Goal: Task Accomplishment & Management: Use online tool/utility

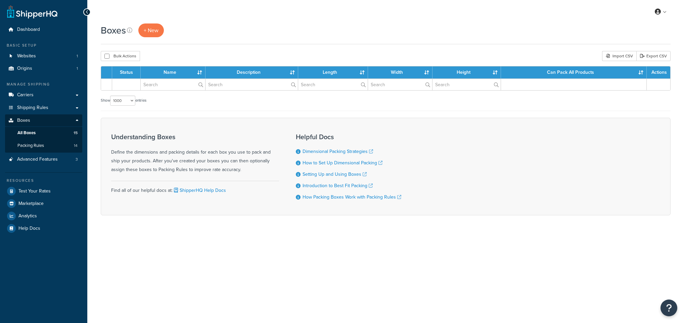
select select "1000"
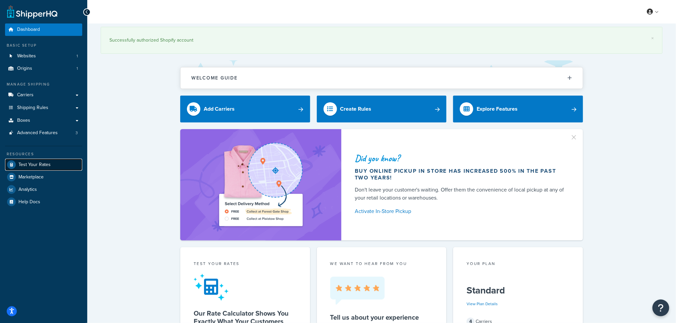
click at [32, 164] on span "Test Your Rates" at bounding box center [34, 165] width 32 height 6
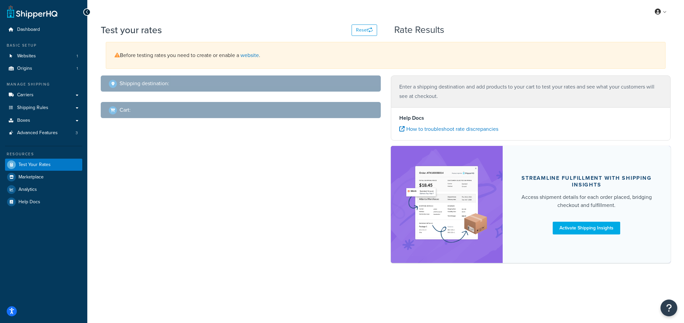
select select "TX"
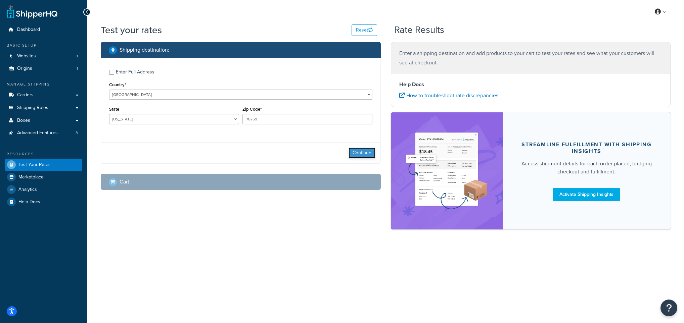
click at [358, 148] on button "Continue" at bounding box center [361, 153] width 27 height 11
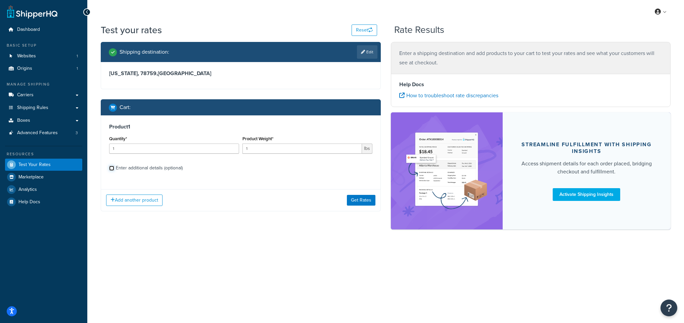
click at [113, 170] on input "Enter additional details (optional)" at bounding box center [111, 168] width 5 height 5
checkbox input "true"
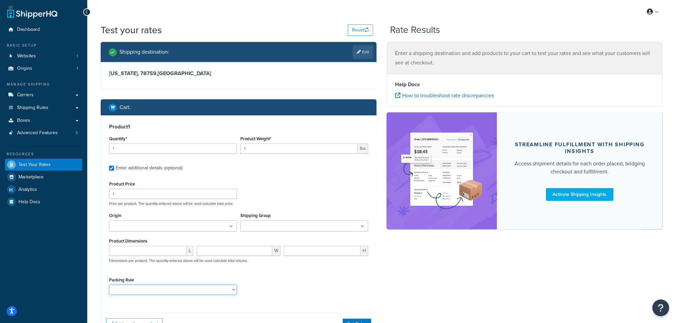
click at [178, 287] on select "1. 12 LBS o Dinner for 8 1. 15 LBS o Dinner for 10 1. 18 LBS o Dinner for 12 1.…" at bounding box center [173, 290] width 128 height 10
select select "89227"
click at [109, 285] on select "1. 12 LBS o Dinner for 8 1. 15 LBS o Dinner for 10 1. 18 LBS o Dinner for 12 1.…" at bounding box center [173, 290] width 128 height 10
click at [346, 151] on input "1" at bounding box center [299, 149] width 118 height 10
type input "18"
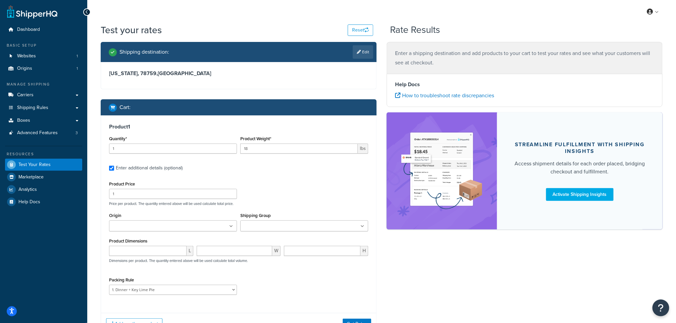
click at [448, 271] on div "Shipping destination : Edit Texas, 78759 , United States Cart : Product 1 Quant…" at bounding box center [382, 193] width 572 height 303
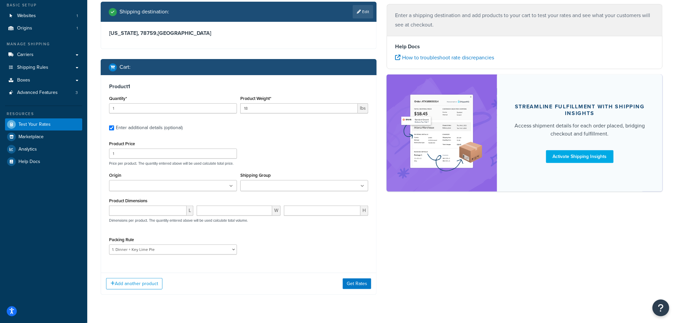
scroll to position [57, 0]
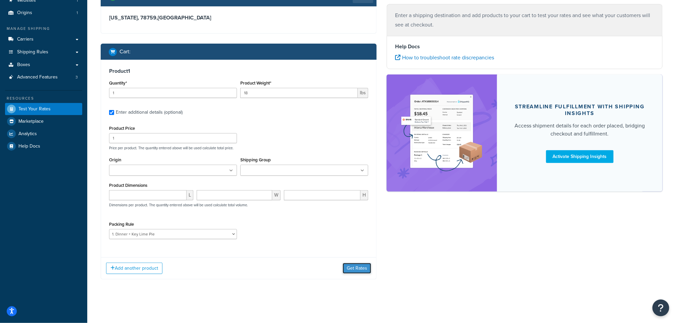
click at [346, 268] on button "Get Rates" at bounding box center [357, 268] width 29 height 11
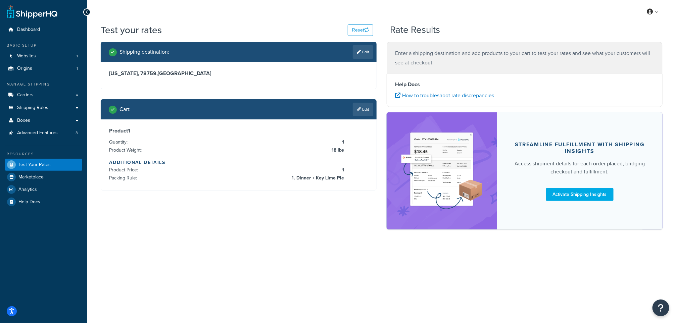
scroll to position [0, 0]
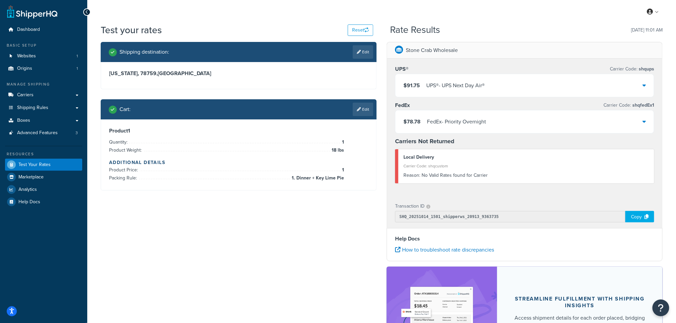
click at [645, 90] on div at bounding box center [644, 85] width 3 height 9
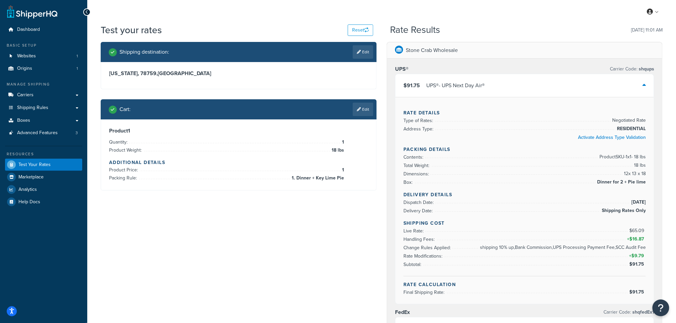
click at [645, 90] on div at bounding box center [644, 85] width 3 height 9
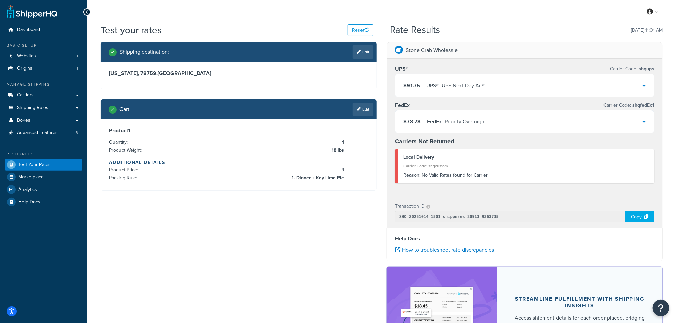
click at [578, 173] on div "Reason: No Valid Rates found for Carrier" at bounding box center [527, 175] width 246 height 9
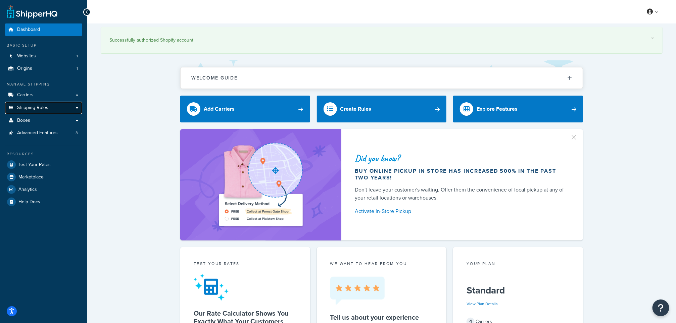
click at [51, 108] on link "Shipping Rules" at bounding box center [43, 108] width 77 height 12
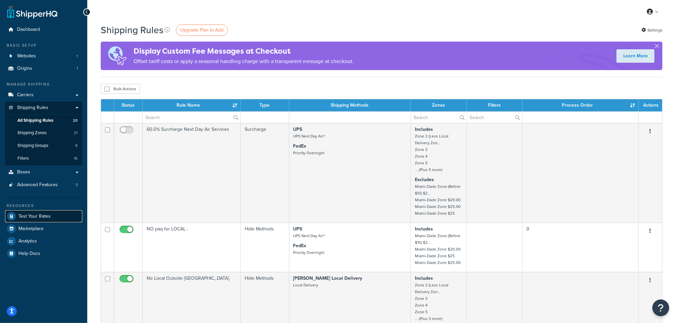
click at [33, 216] on span "Test Your Rates" at bounding box center [34, 217] width 32 height 6
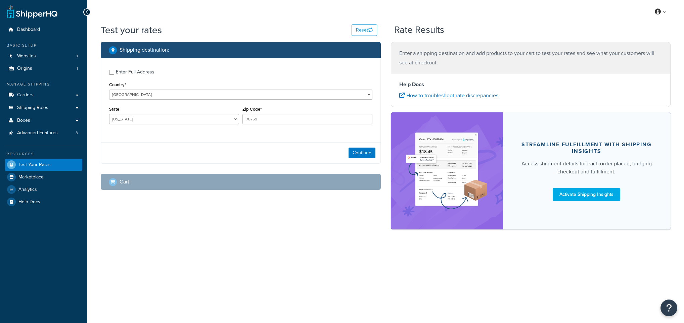
select select "[GEOGRAPHIC_DATA]"
click at [363, 151] on button "Continue" at bounding box center [361, 153] width 27 height 11
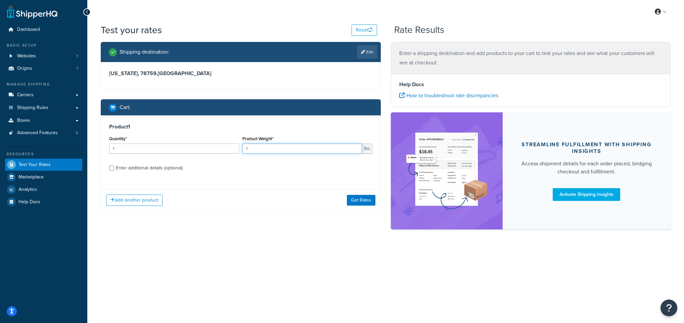
click at [259, 149] on input "1" at bounding box center [302, 149] width 120 height 10
type input "18"
click at [129, 196] on button "Add another product" at bounding box center [134, 200] width 56 height 11
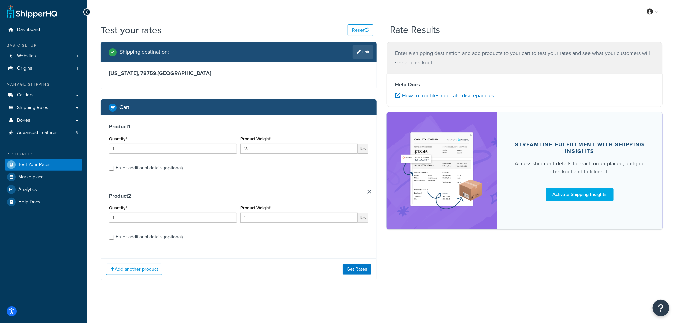
click at [110, 235] on div "Enter additional details (optional)" at bounding box center [238, 236] width 259 height 11
click at [367, 190] on div "Product 2 Quantity* 1 Product Weight* 1 lbs Enter additional details (optional)" at bounding box center [238, 218] width 275 height 69
click at [370, 193] on link at bounding box center [369, 192] width 4 height 4
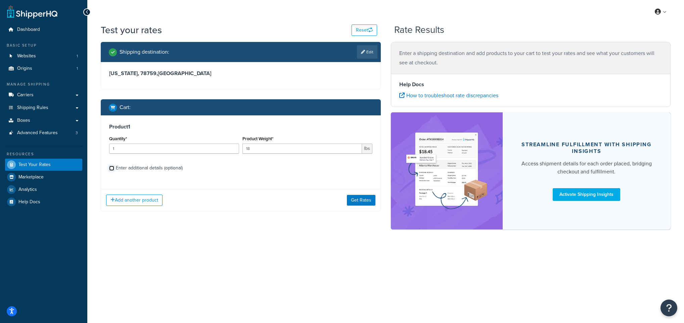
click at [111, 170] on input "Enter additional details (optional)" at bounding box center [111, 168] width 5 height 5
checkbox input "true"
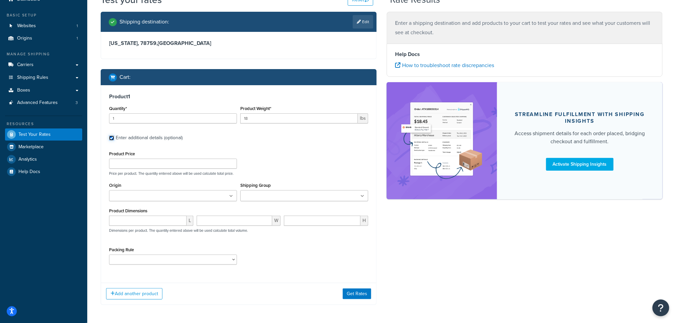
scroll to position [57, 0]
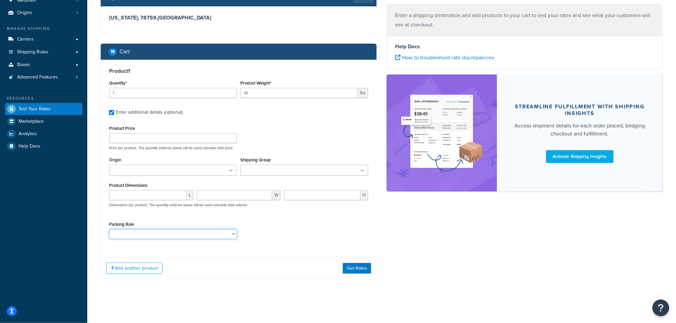
click at [234, 235] on select "1. 3 LBS o Dinner for 2 2. 6 LBS o Dinner for 4 3. 9 LBS o Dinner for 6 4. 12 L…" at bounding box center [173, 234] width 128 height 10
select select "64965"
click at [109, 229] on select "1. 3 LBS o Dinner for 2 2. 6 LBS o Dinner for 4 3. 9 LBS o Dinner for 6 4. 12 L…" at bounding box center [173, 234] width 128 height 10
click at [298, 227] on div "Packing Rule 1. 3 LBS o Dinner for 2 2. 6 LBS o Dinner for 4 3. 9 LBS o Dinner …" at bounding box center [238, 232] width 263 height 25
click at [356, 264] on button "Get Rates" at bounding box center [357, 268] width 29 height 11
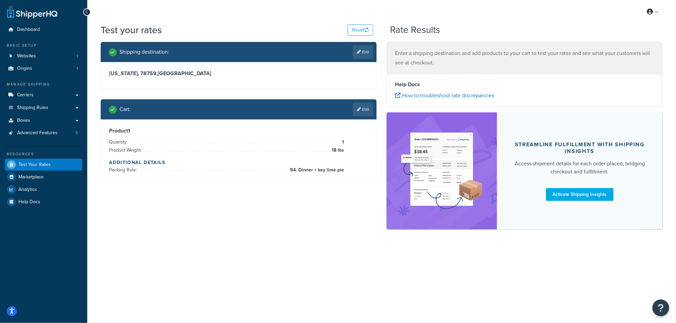
scroll to position [0, 0]
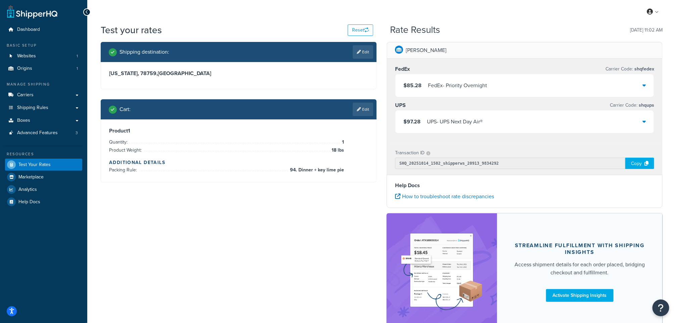
click at [644, 121] on icon at bounding box center [644, 121] width 3 height 5
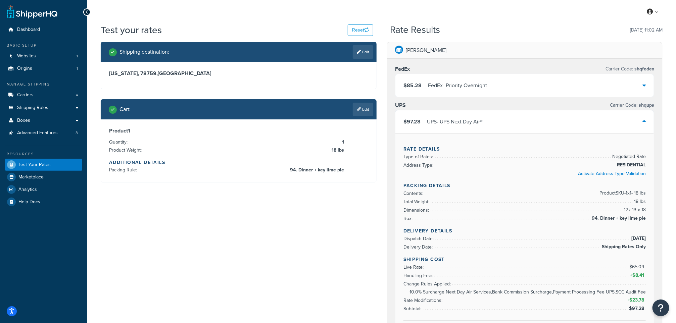
click at [641, 84] on div "$85.28 FedEx - Priority Overnight" at bounding box center [524, 85] width 259 height 23
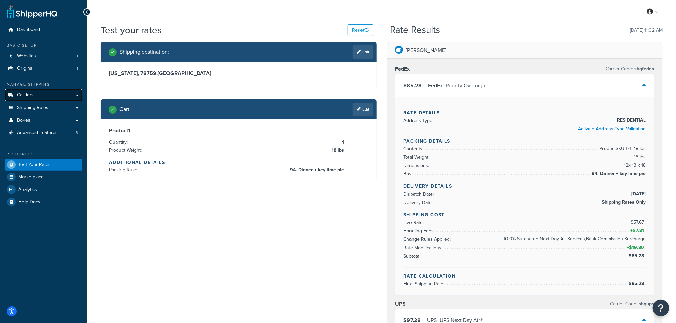
click at [34, 94] on link "Carriers" at bounding box center [43, 95] width 77 height 12
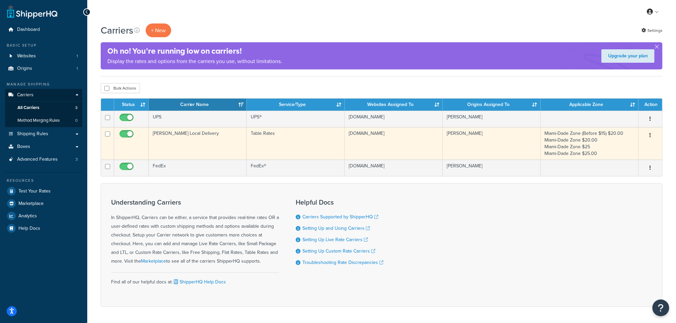
click at [192, 141] on td "George Local Delivery" at bounding box center [198, 143] width 98 height 33
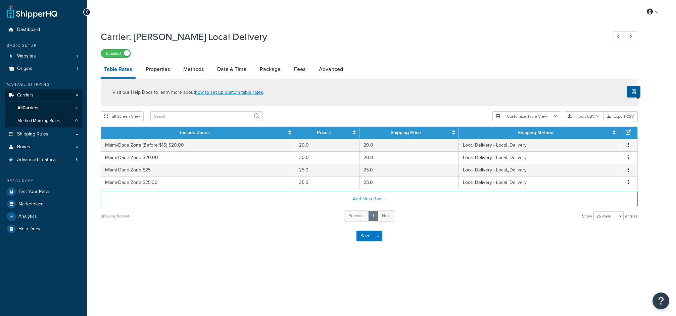
select select "25"
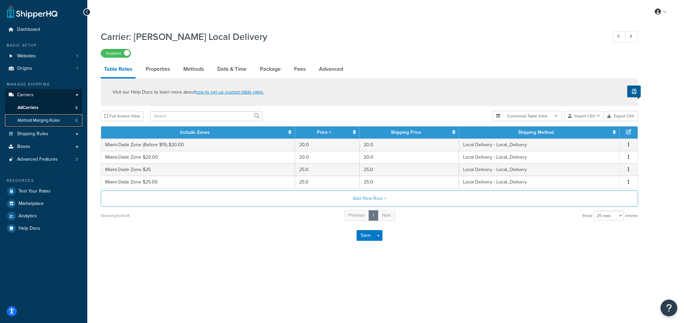
click at [28, 119] on span "Method Merging Rules" at bounding box center [38, 121] width 42 height 6
